Goal: Task Accomplishment & Management: Manage account settings

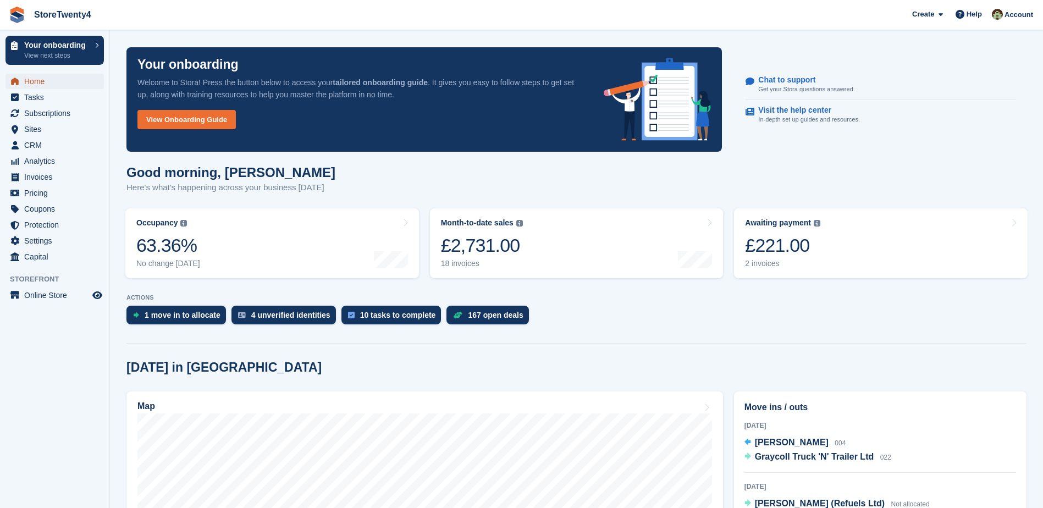
click at [37, 82] on span "Home" at bounding box center [57, 81] width 66 height 15
click at [778, 247] on div "£221.00" at bounding box center [782, 245] width 75 height 23
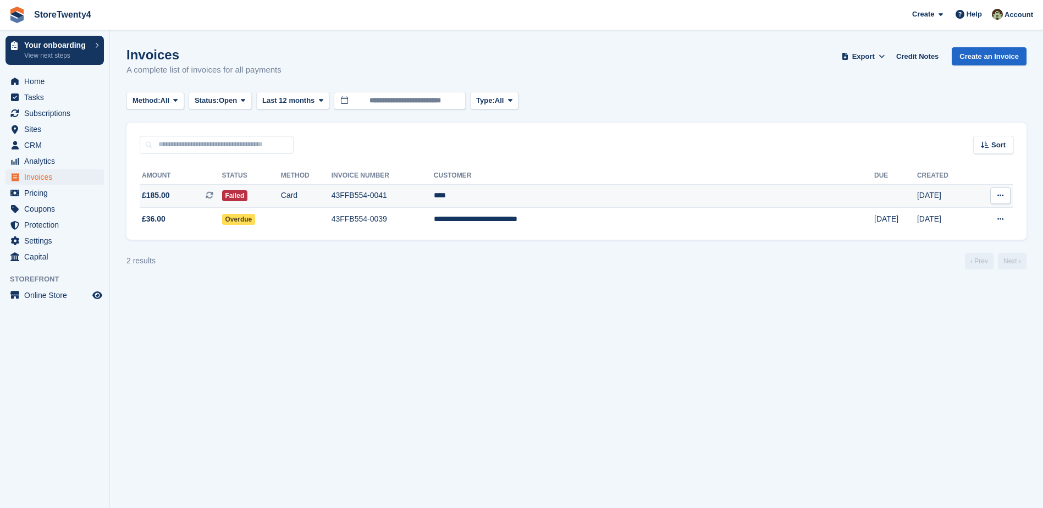
click at [332, 196] on td "Card" at bounding box center [306, 196] width 51 height 24
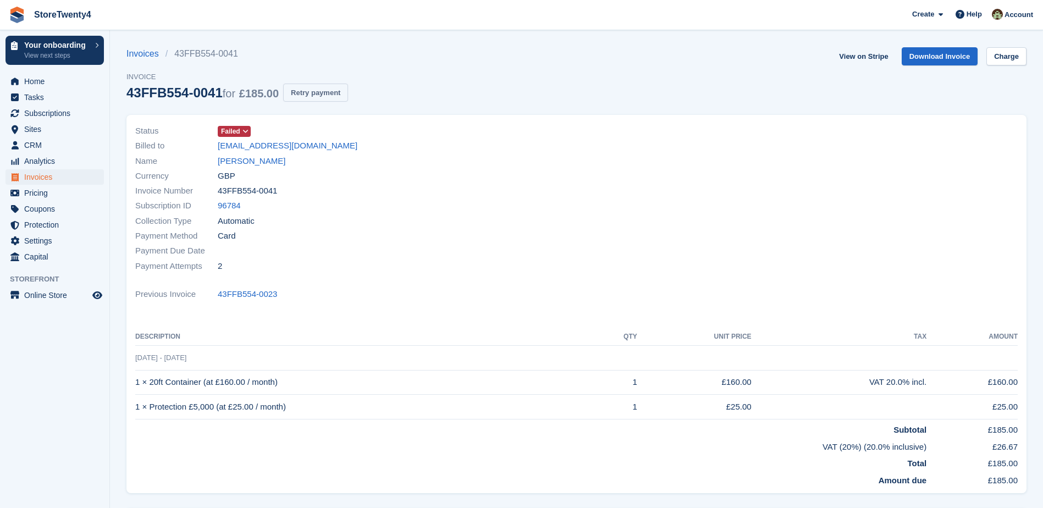
click at [320, 95] on button "Retry payment" at bounding box center [315, 93] width 65 height 18
click at [33, 84] on span "Home" at bounding box center [57, 81] width 66 height 15
